Goal: Find specific page/section: Find specific page/section

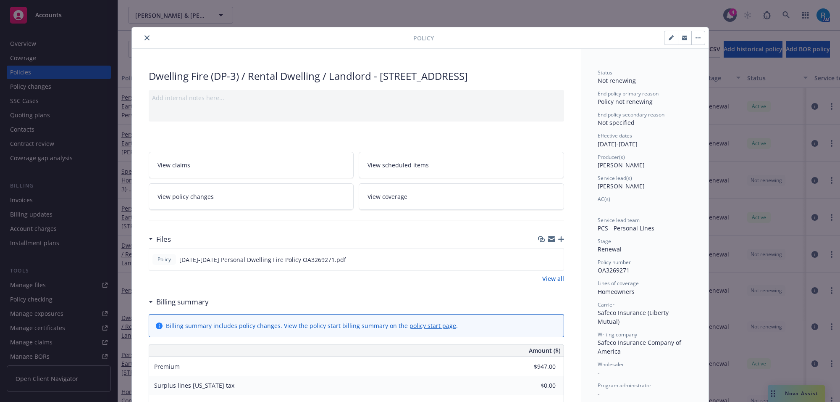
click at [145, 35] on icon "close" at bounding box center [147, 37] width 5 height 5
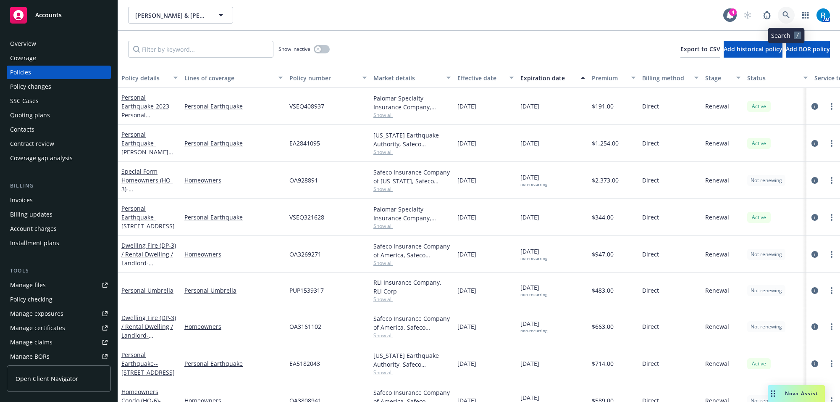
click at [784, 16] on icon at bounding box center [787, 15] width 8 height 8
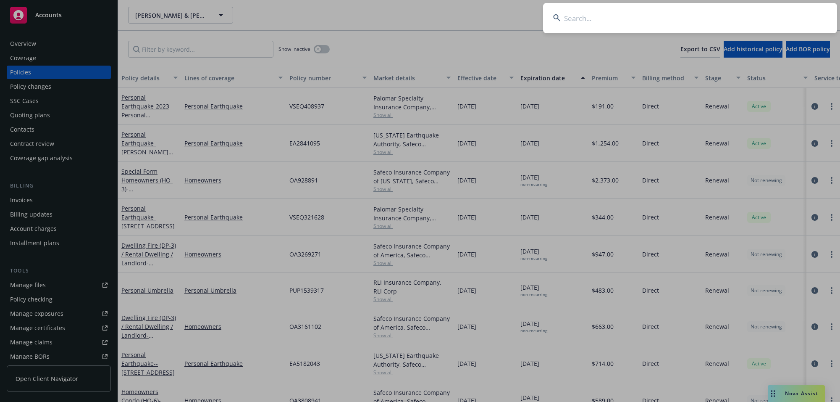
type input "[PERSON_NAME]"
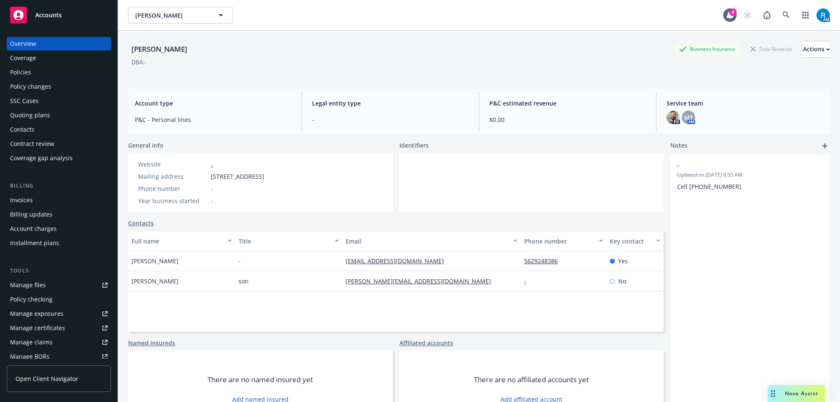
click at [37, 74] on div "Policies" at bounding box center [58, 72] width 97 height 13
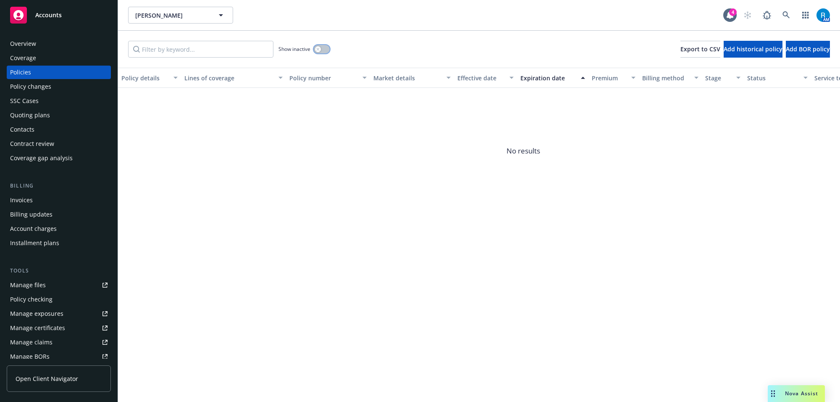
click at [325, 47] on button "button" at bounding box center [322, 49] width 16 height 8
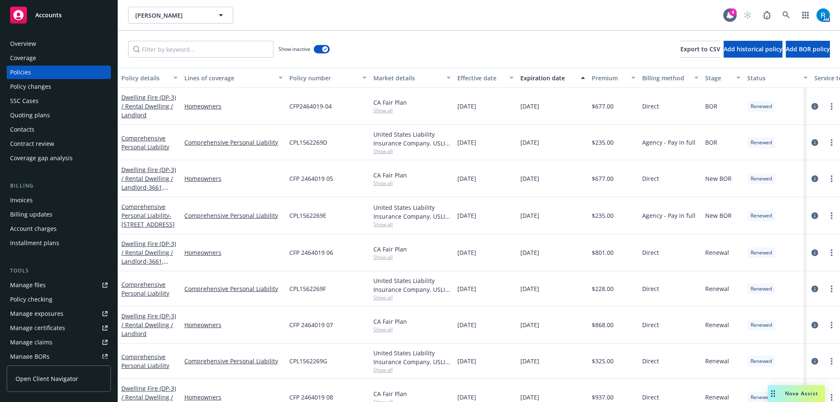
click at [404, 76] on div "Market details" at bounding box center [407, 78] width 68 height 9
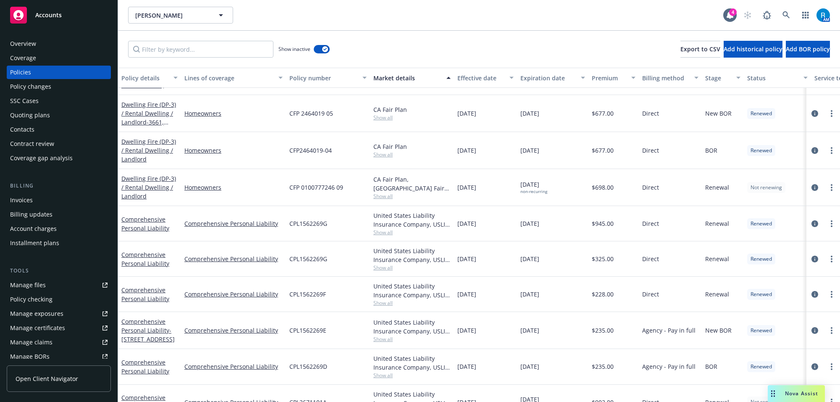
scroll to position [124, 0]
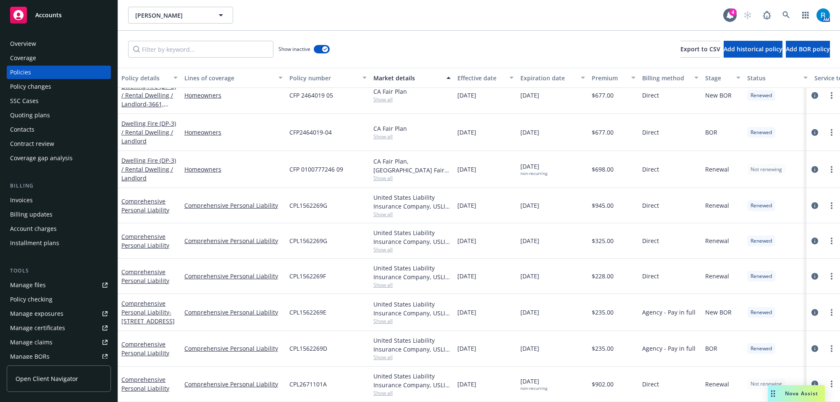
drag, startPoint x: 143, startPoint y: 371, endPoint x: 247, endPoint y: 371, distance: 104.2
click at [143, 375] on link "Comprehensive Personal Liability" at bounding box center [145, 383] width 48 height 17
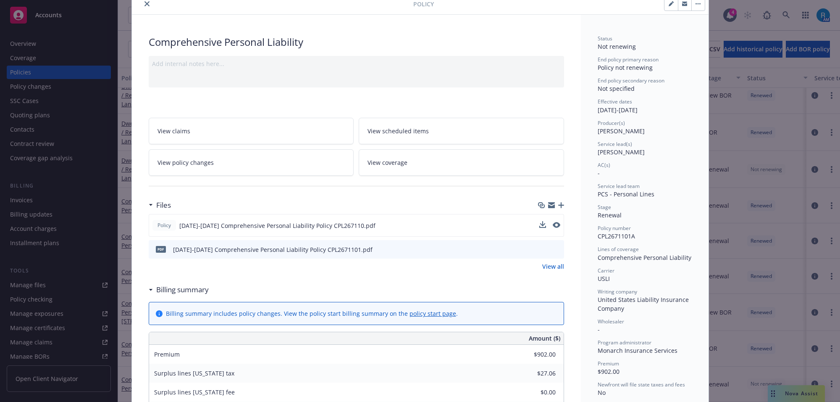
scroll to position [53, 0]
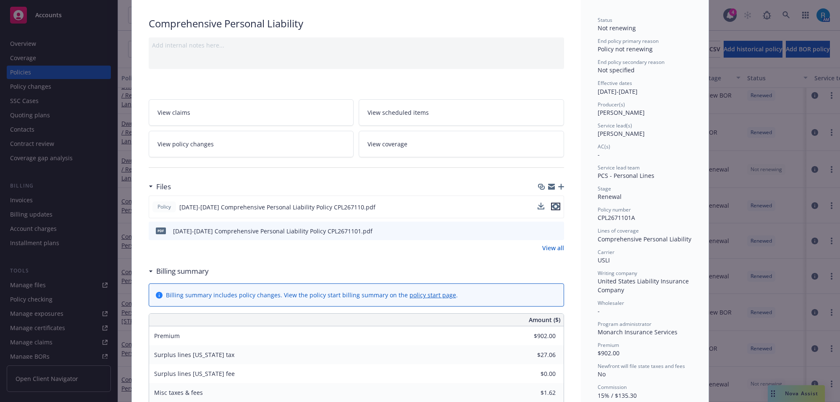
click at [552, 207] on icon "preview file" at bounding box center [556, 206] width 8 height 6
click at [552, 229] on icon "preview file" at bounding box center [556, 230] width 8 height 6
